Goal: Task Accomplishment & Management: Use online tool/utility

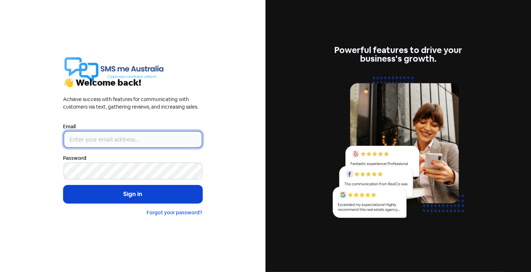
type input "[PERSON_NAME][EMAIL_ADDRESS][DOMAIN_NAME]"
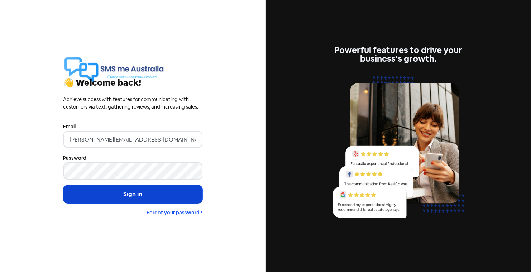
click at [116, 191] on button "Sign in" at bounding box center [132, 194] width 139 height 18
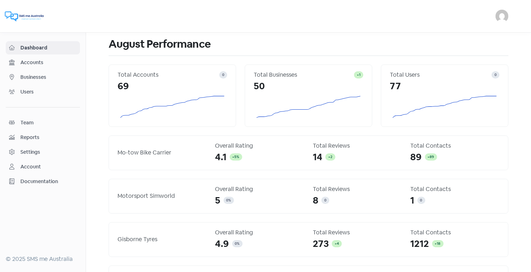
click at [36, 75] on span "Businesses" at bounding box center [48, 78] width 56 height 8
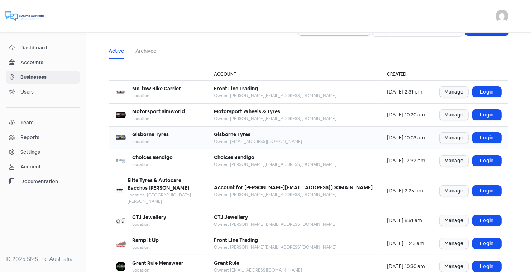
scroll to position [17, 0]
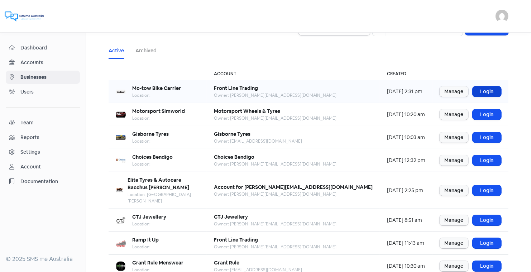
click at [492, 89] on link "Login" at bounding box center [487, 91] width 29 height 10
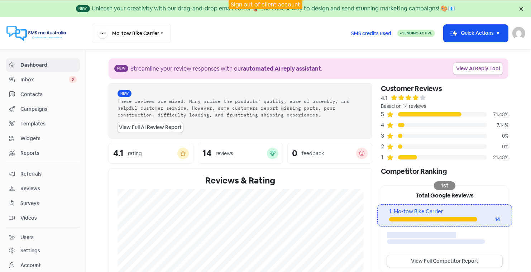
click at [260, 6] on link "Sign out of client account" at bounding box center [266, 5] width 70 height 8
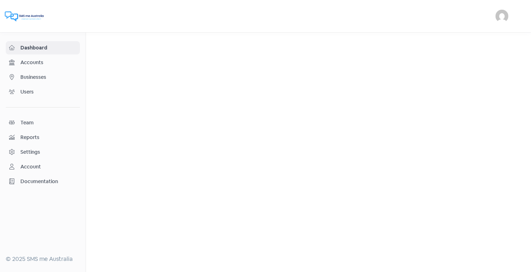
click at [34, 75] on span "Businesses" at bounding box center [48, 78] width 56 height 8
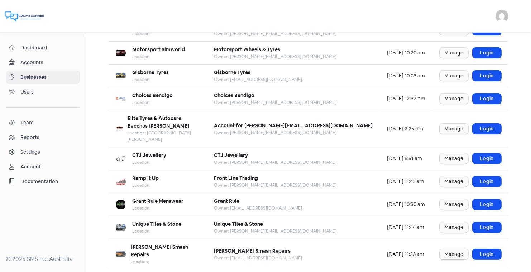
scroll to position [82, 0]
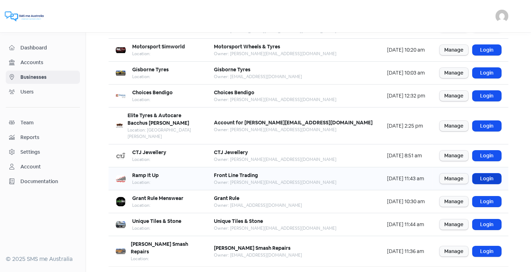
click at [487, 174] on link "Login" at bounding box center [487, 179] width 29 height 10
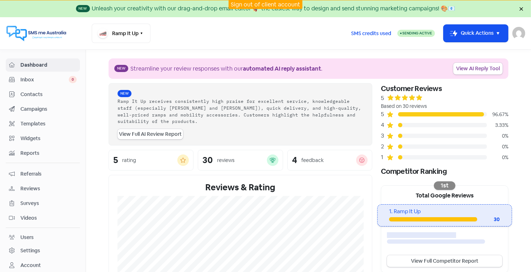
click at [33, 185] on span "Reviews" at bounding box center [48, 189] width 56 height 8
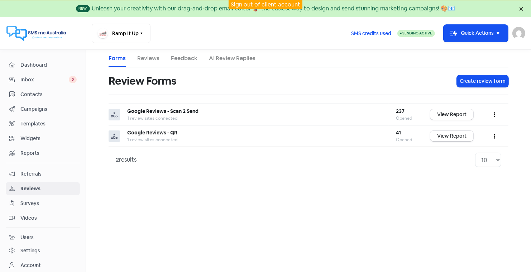
click at [146, 59] on link "Reviews" at bounding box center [148, 58] width 22 height 9
